Goal: Information Seeking & Learning: Check status

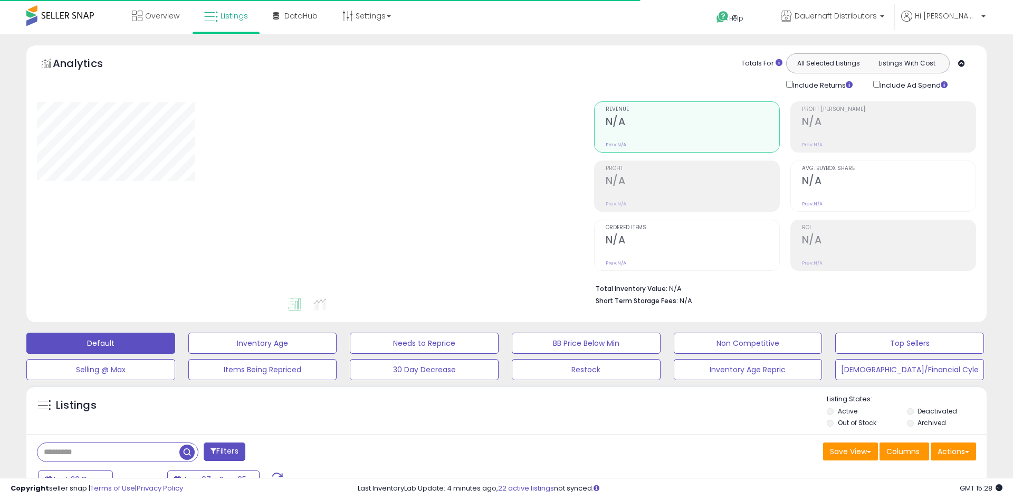
scroll to position [149, 0]
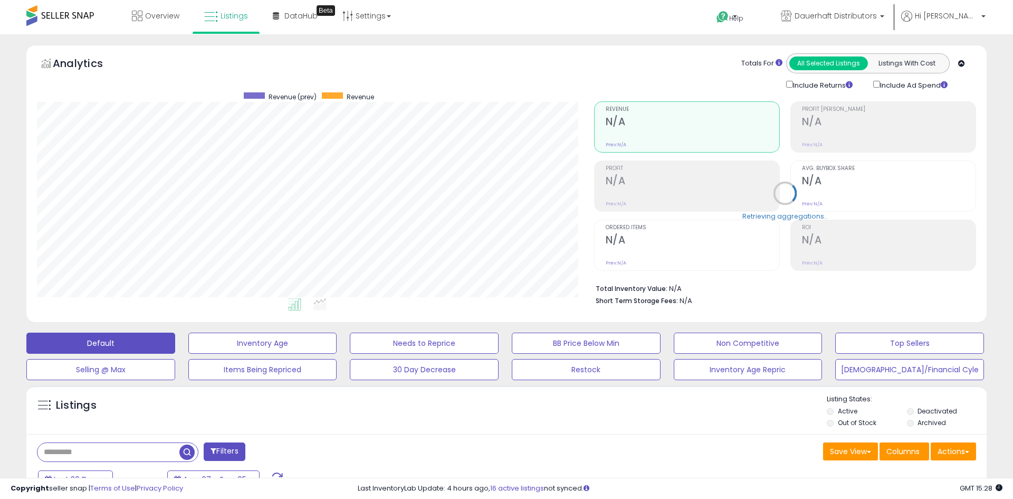
scroll to position [216, 557]
click at [636, 237] on h2 "4,884" at bounding box center [693, 241] width 174 height 14
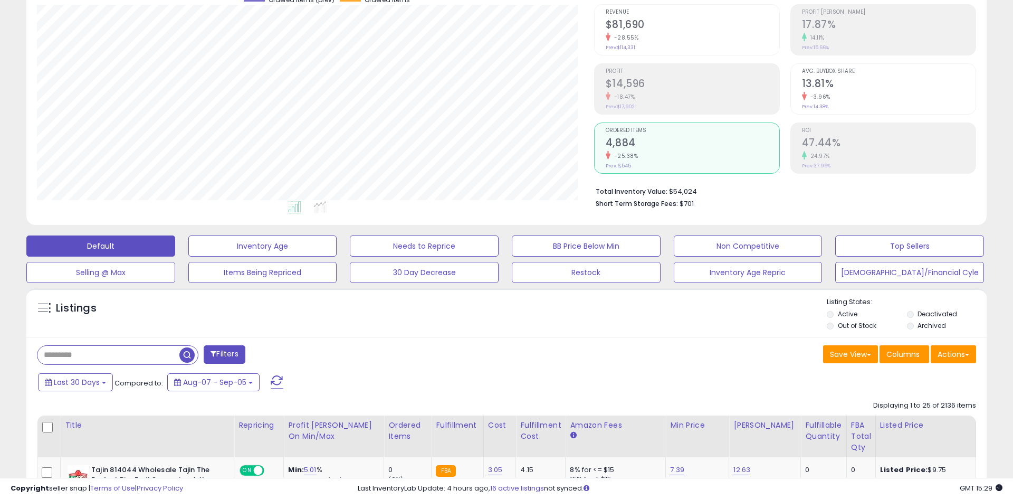
scroll to position [82, 0]
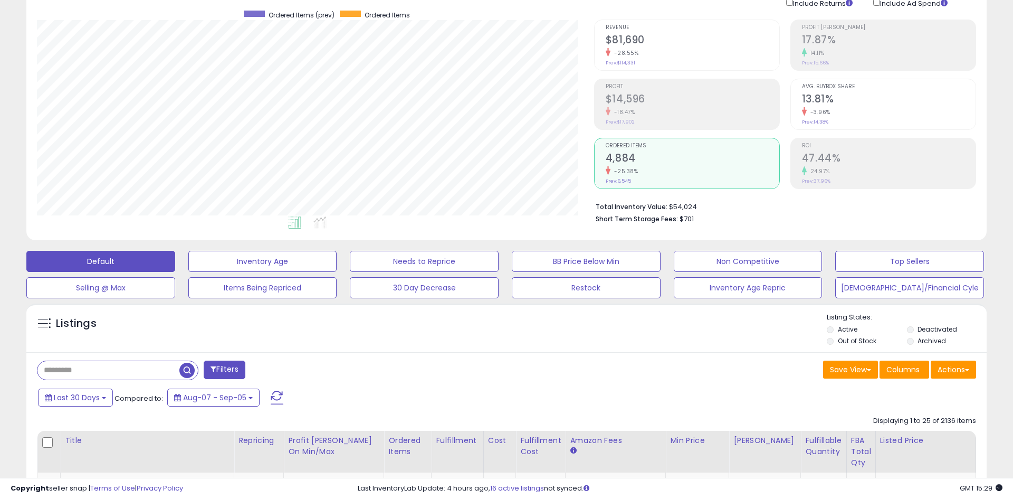
click at [632, 54] on small "-28.55%" at bounding box center [625, 53] width 28 height 8
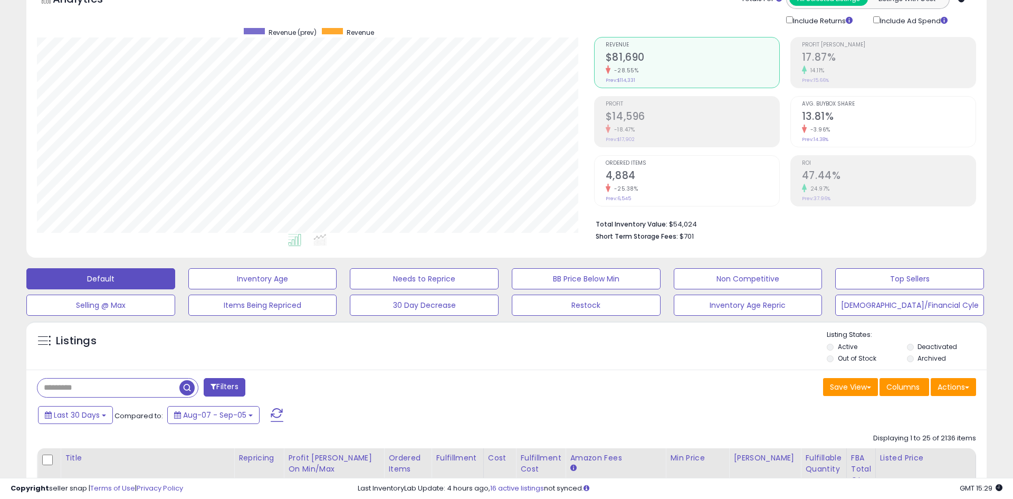
scroll to position [55, 0]
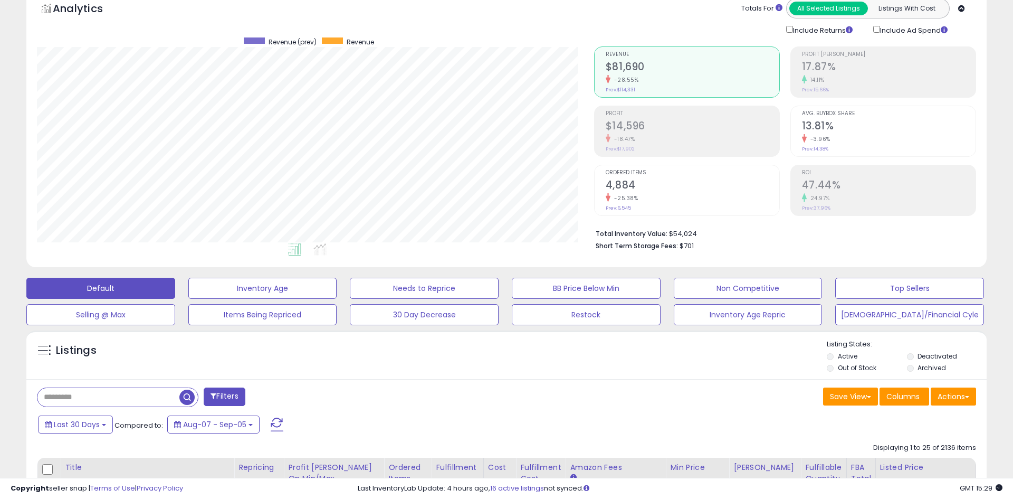
click at [626, 127] on h2 "$14,596" at bounding box center [693, 127] width 174 height 14
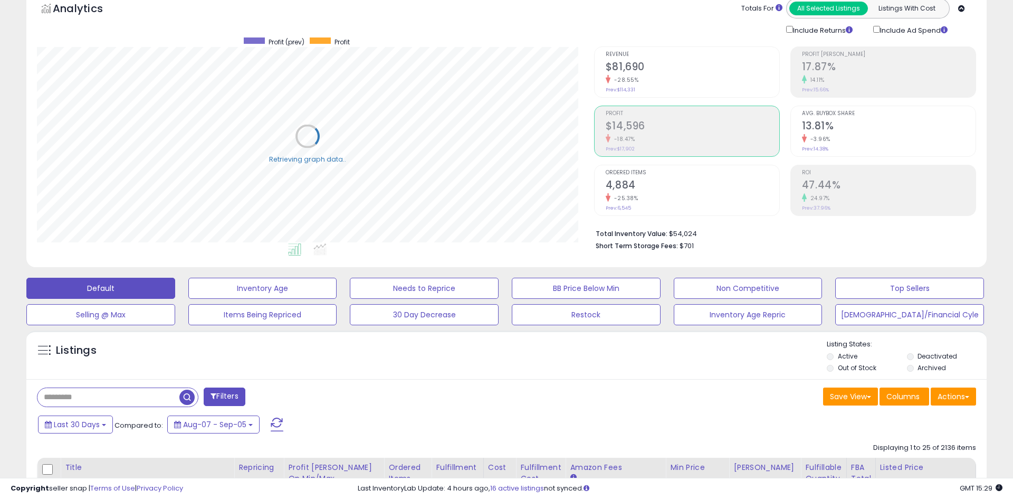
scroll to position [216, 557]
click at [660, 84] on div "-28.55%" at bounding box center [693, 80] width 174 height 10
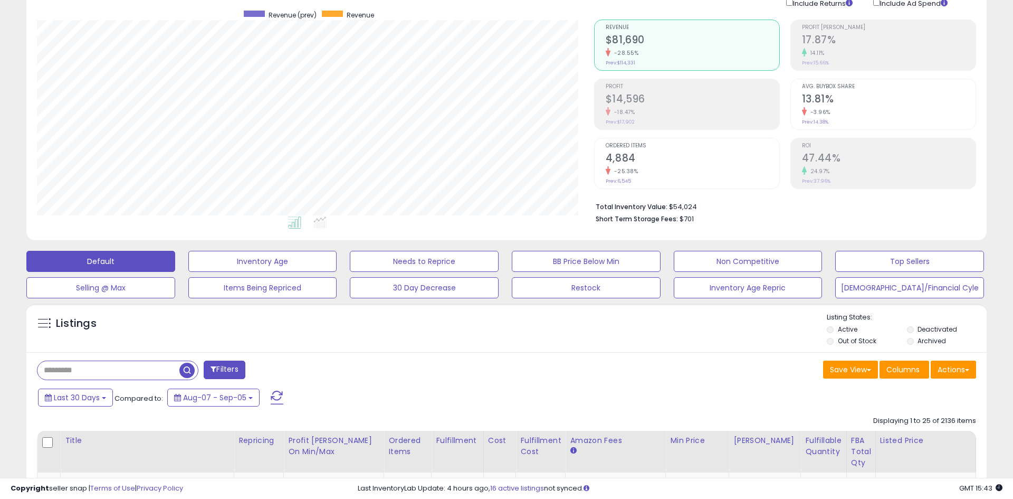
scroll to position [87, 0]
